Goal: Find specific page/section: Find specific page/section

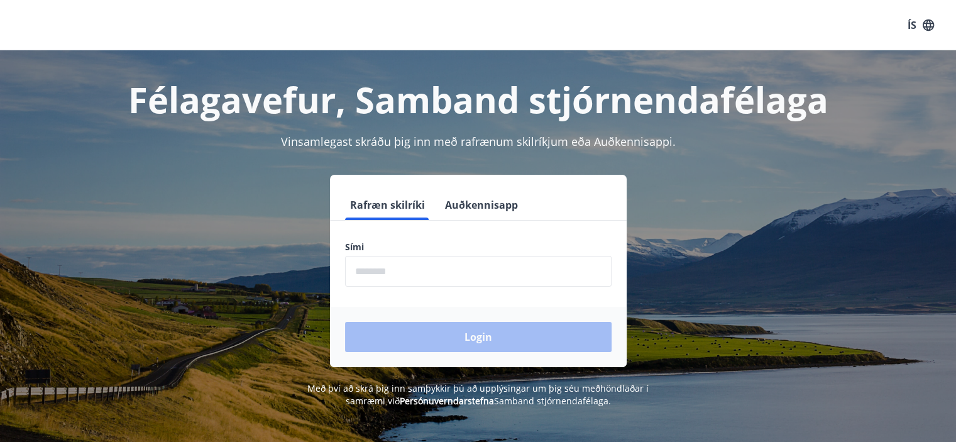
click at [532, 273] on input "phone" at bounding box center [478, 271] width 266 height 31
type input "********"
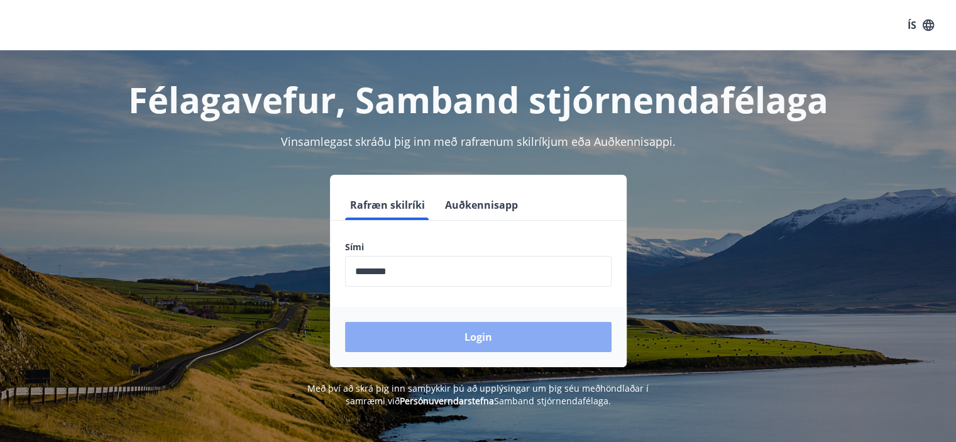
click at [455, 328] on button "Login" at bounding box center [478, 337] width 266 height 30
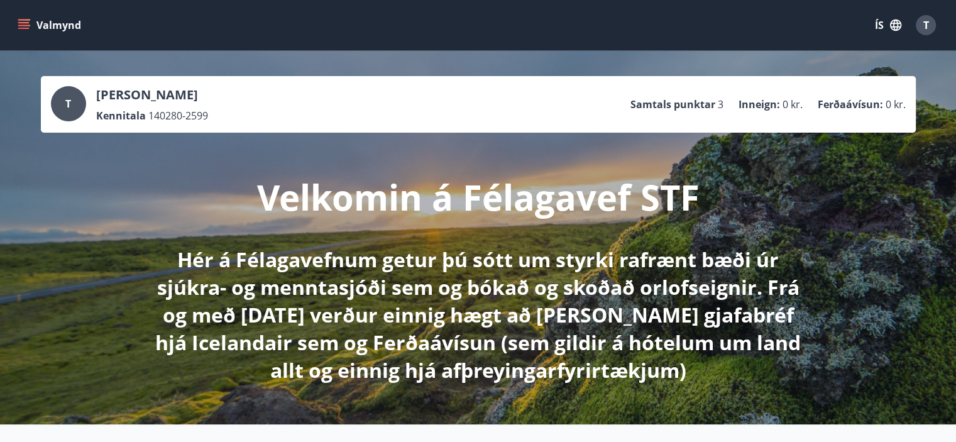
click at [21, 24] on icon "menu" at bounding box center [24, 25] width 13 height 13
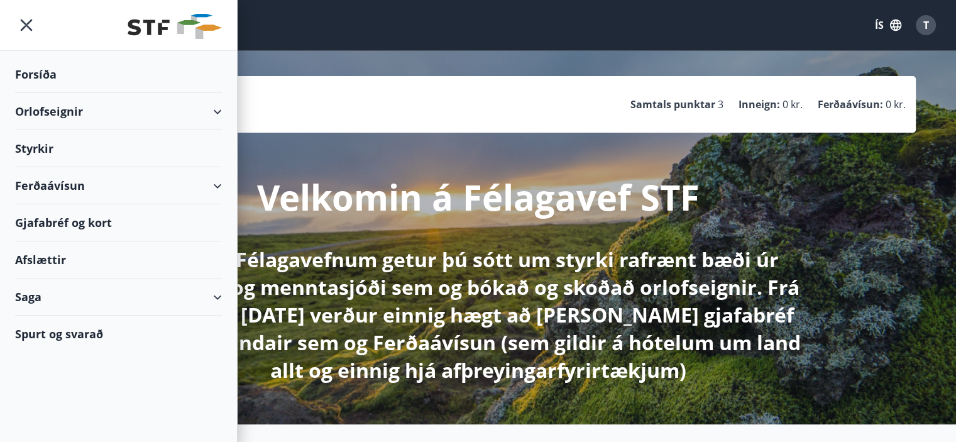
click at [87, 221] on div "Gjafabréf og kort" at bounding box center [118, 222] width 207 height 37
click at [14, 30] on div at bounding box center [118, 25] width 237 height 51
click at [23, 29] on icon "menu" at bounding box center [27, 25] width 12 height 12
